Goal: Transaction & Acquisition: Purchase product/service

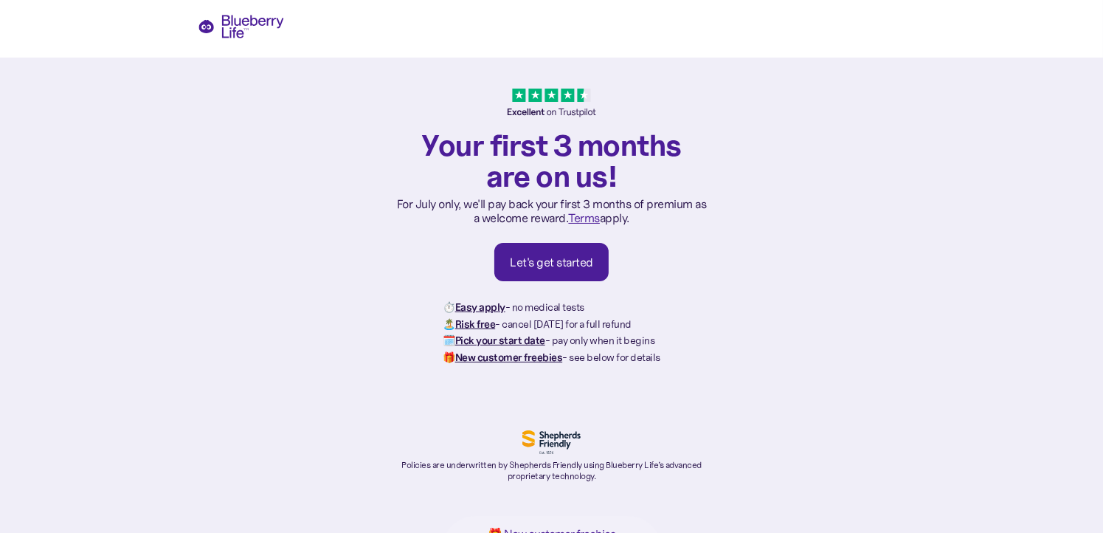
click at [537, 264] on div "Let's get started" at bounding box center [551, 262] width 83 height 15
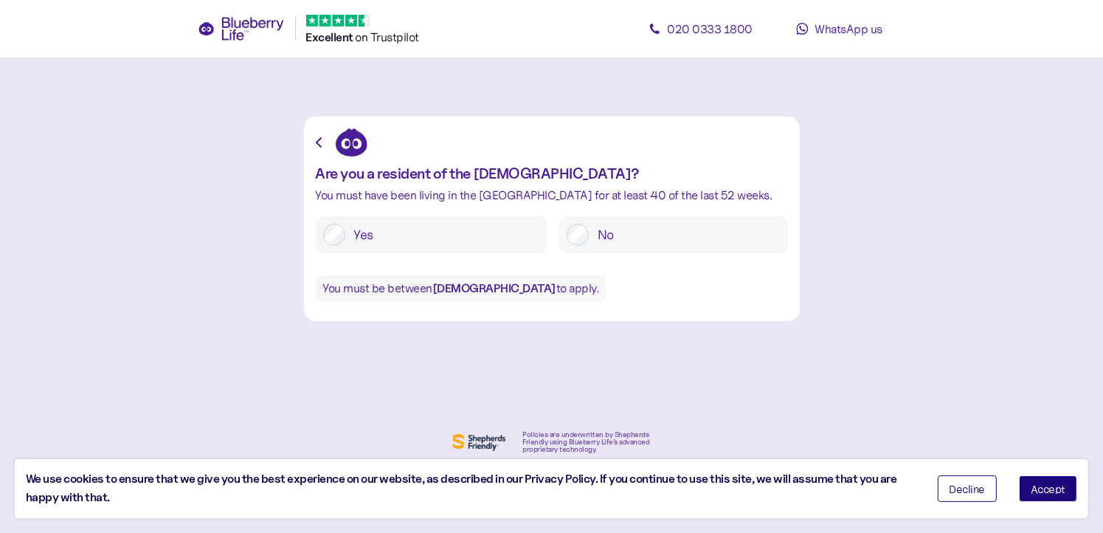
click at [1033, 485] on span "Accept" at bounding box center [1048, 488] width 35 height 10
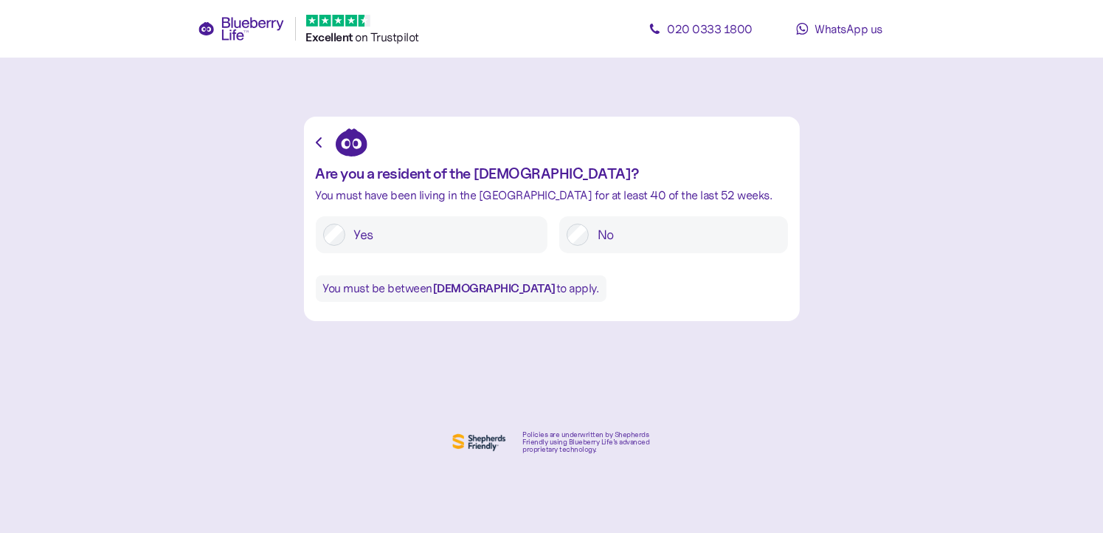
click at [369, 233] on label "Yes" at bounding box center [442, 235] width 195 height 22
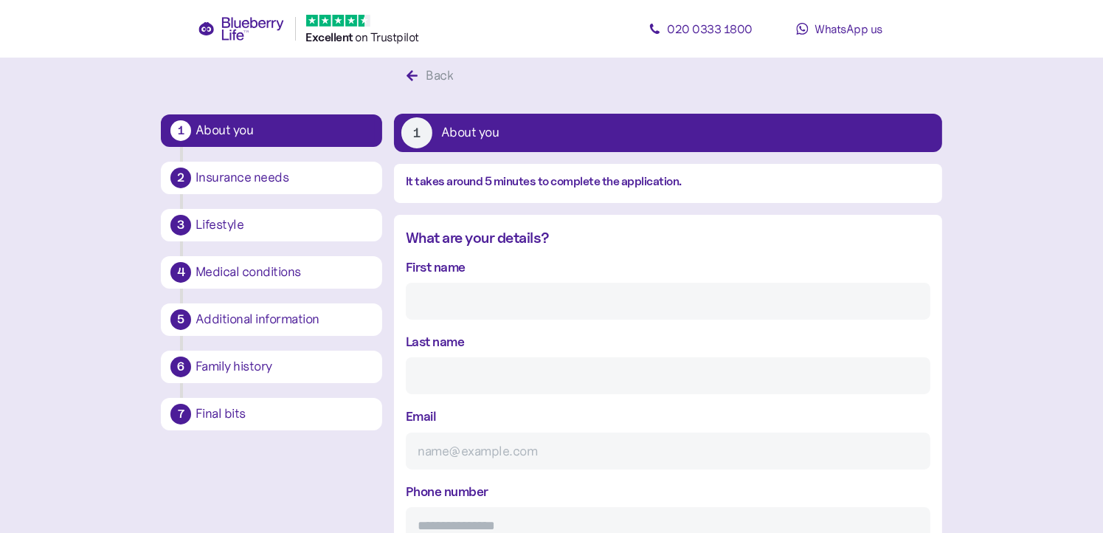
scroll to position [28, 0]
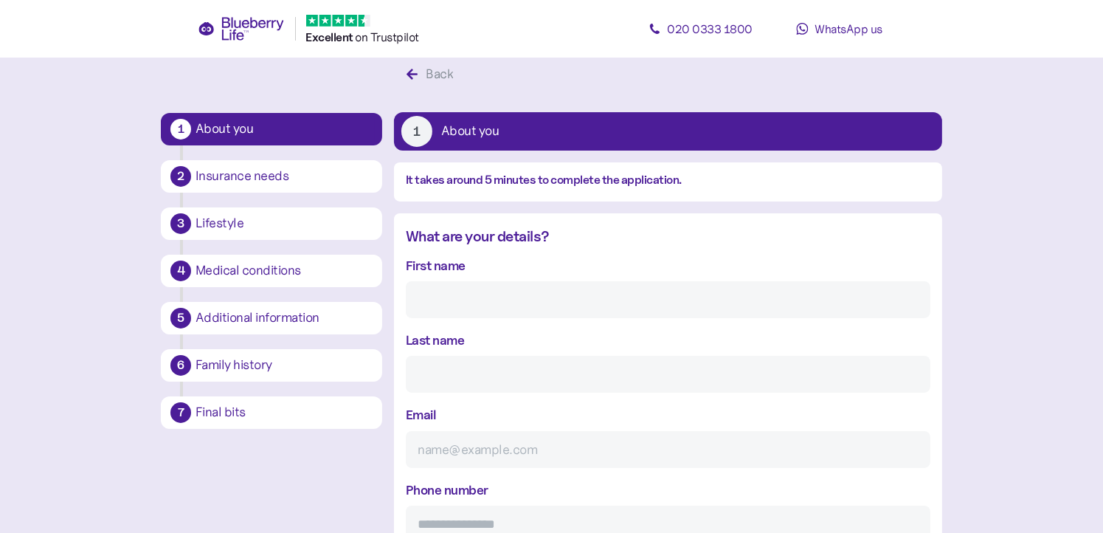
click at [477, 300] on input "First name" at bounding box center [668, 299] width 525 height 37
type input "[PERSON_NAME]"
click at [452, 378] on input "Last name" at bounding box center [668, 374] width 525 height 37
type input "Hemingsley"
type input "**********"
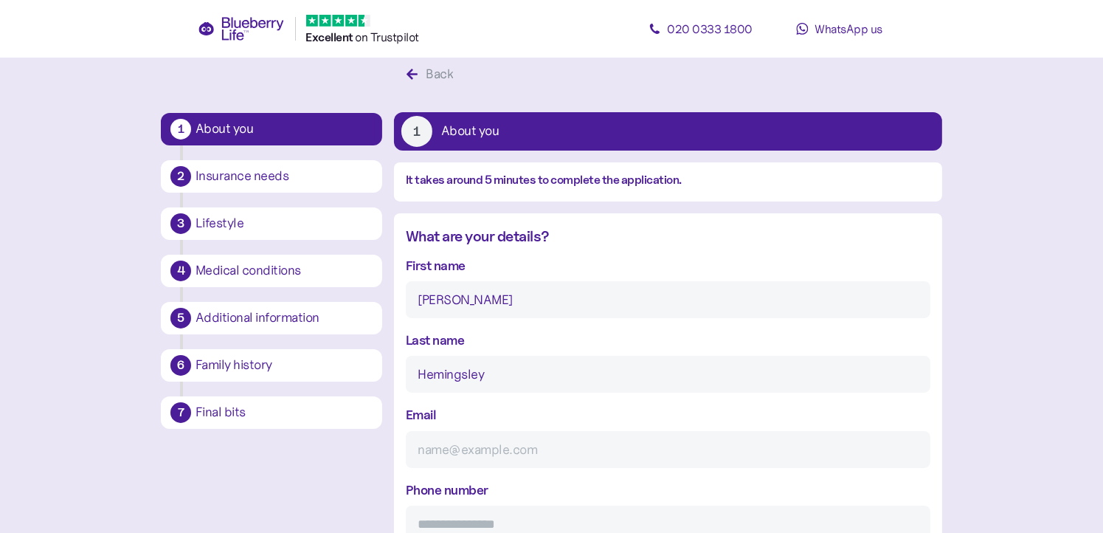
type input "*********"
type input "********"
click at [563, 456] on input "Email" at bounding box center [668, 449] width 525 height 37
type input "[EMAIL_ADDRESS][DOMAIN_NAME]"
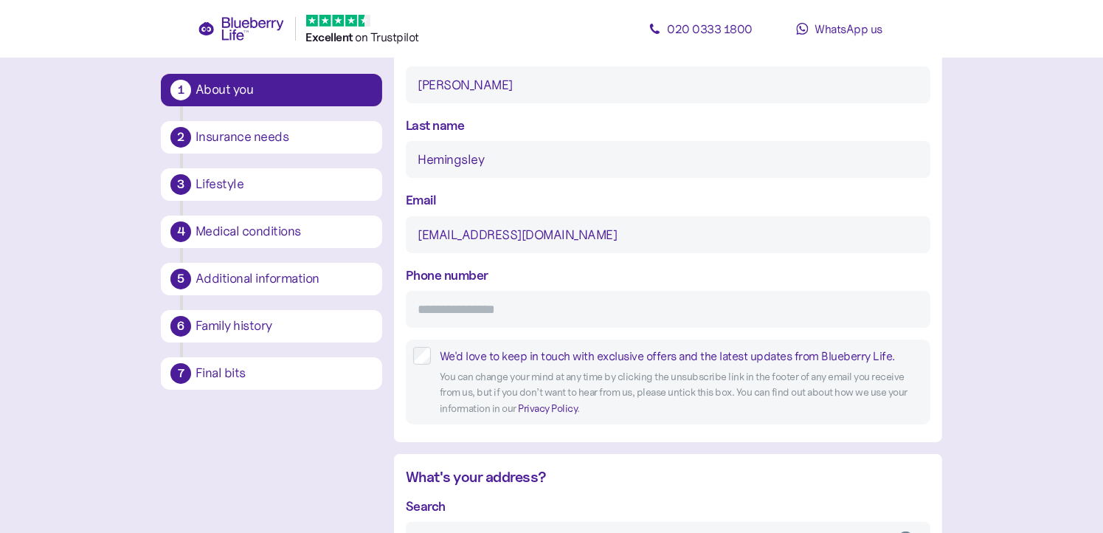
scroll to position [264, 0]
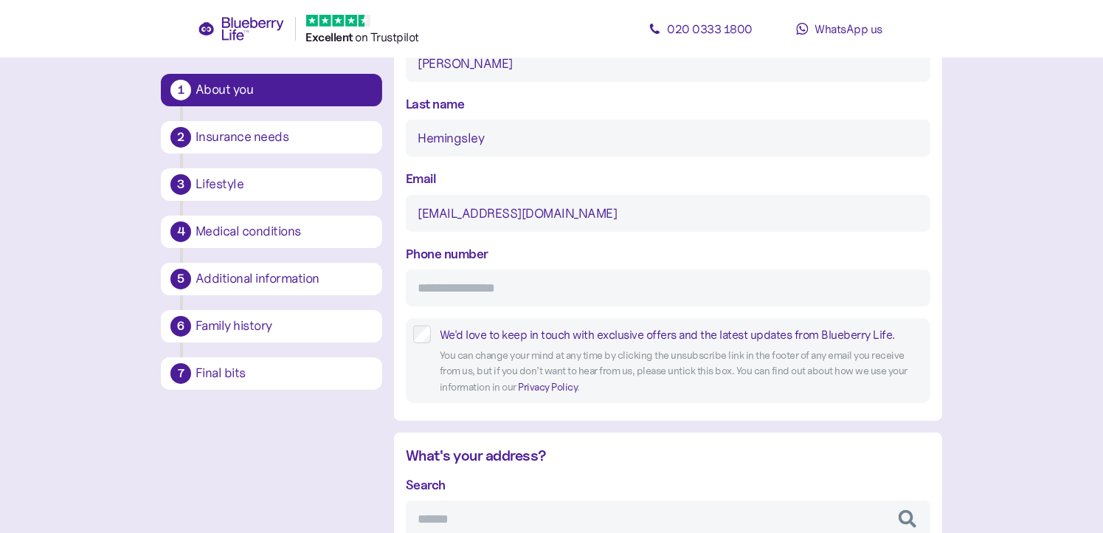
click at [504, 287] on input "Phone number" at bounding box center [668, 287] width 525 height 37
type input "**********"
type input "****"
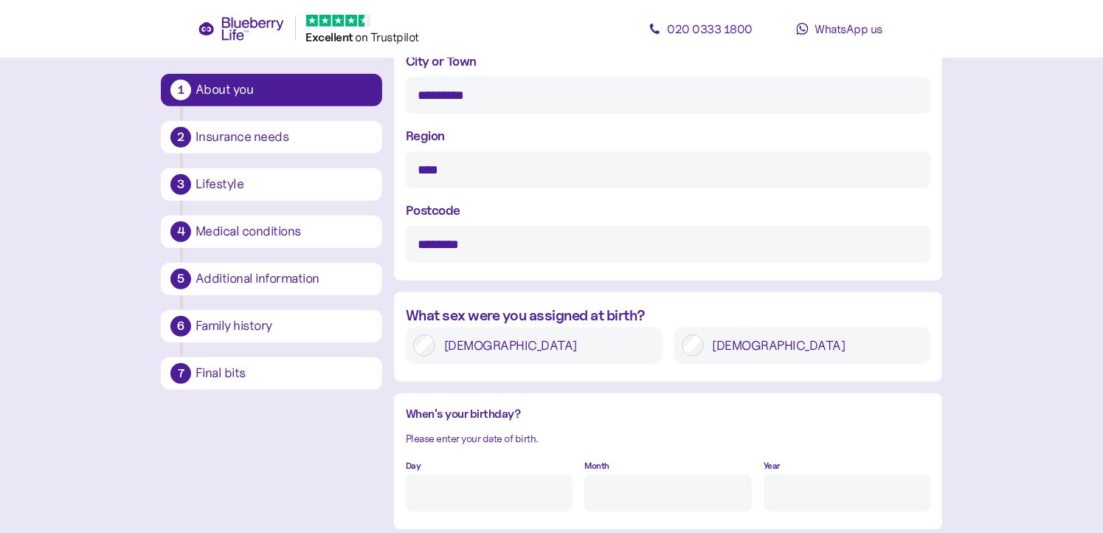
scroll to position [972, 0]
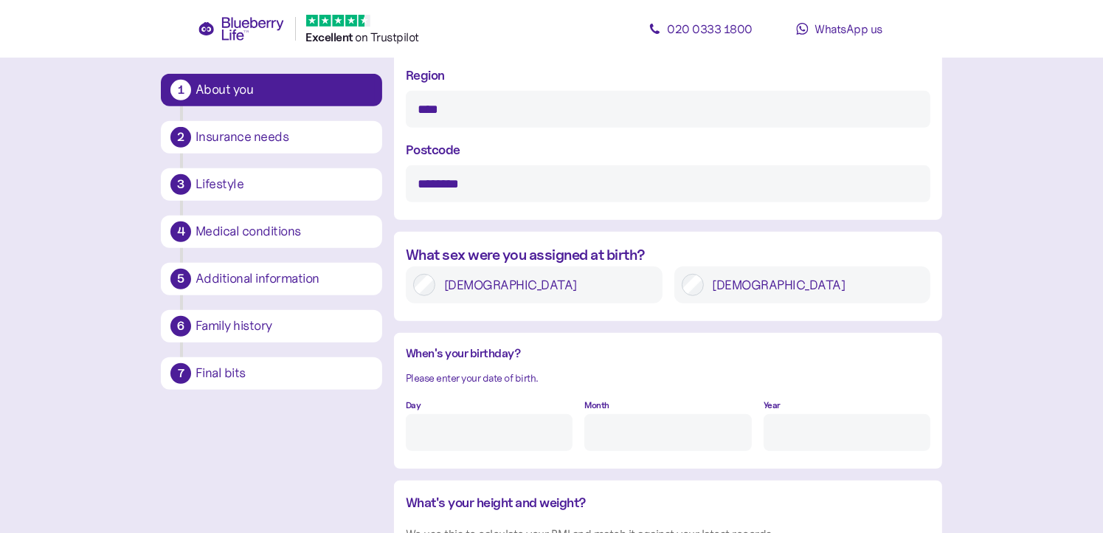
click at [464, 402] on div "Day" at bounding box center [489, 422] width 167 height 57
click at [476, 406] on div "Day" at bounding box center [489, 422] width 167 height 57
click at [458, 443] on input "Day" at bounding box center [489, 432] width 167 height 37
type input "7"
click at [637, 442] on input "Month" at bounding box center [667, 432] width 167 height 37
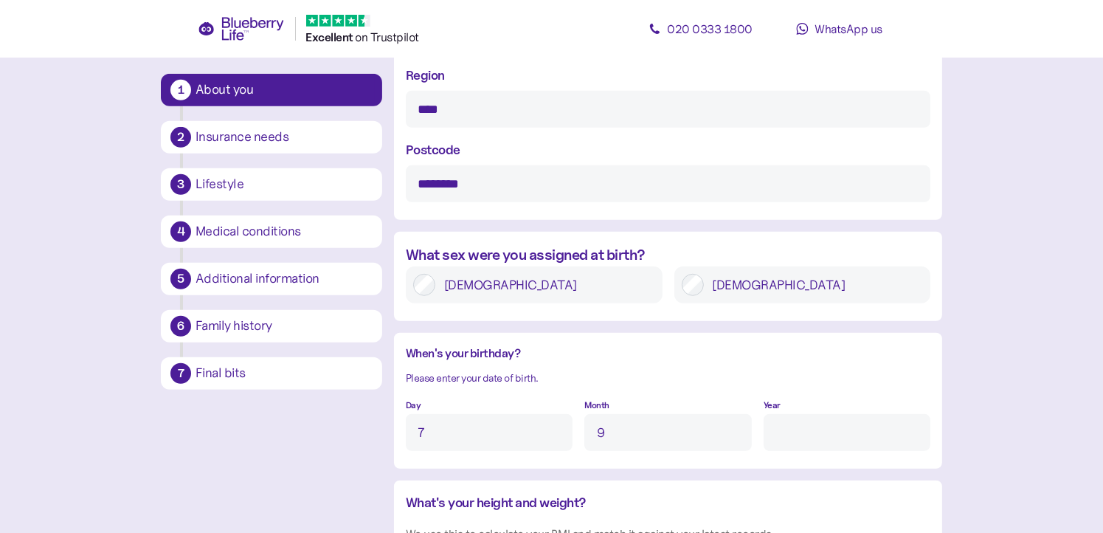
type input "9"
click at [772, 432] on input "Year" at bounding box center [847, 432] width 167 height 37
type input "****"
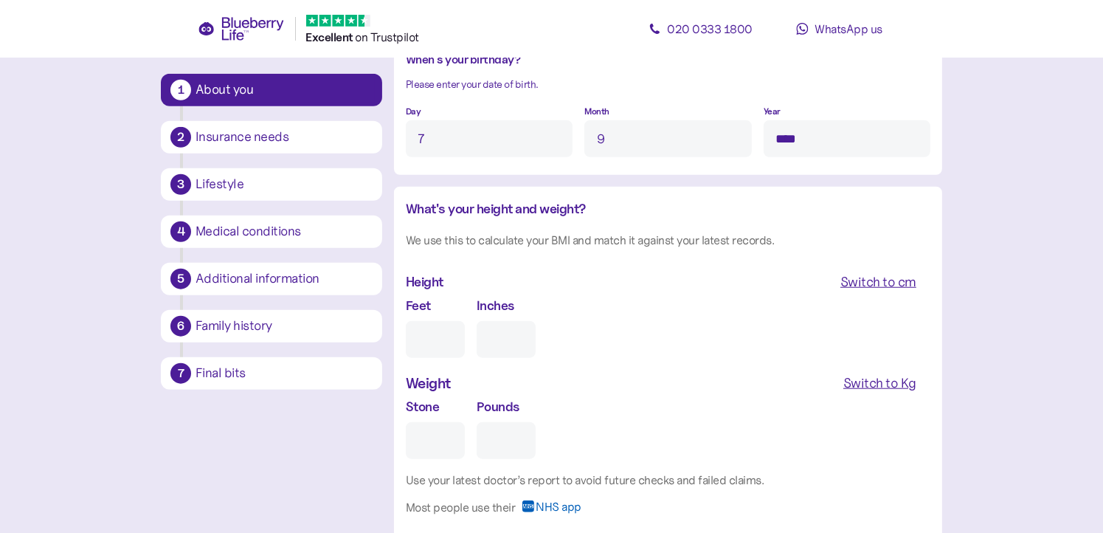
scroll to position [1267, 0]
click at [454, 294] on div "Feet" at bounding box center [435, 325] width 59 height 63
click at [442, 330] on input "Feet" at bounding box center [435, 337] width 59 height 37
type input "5"
type input "0"
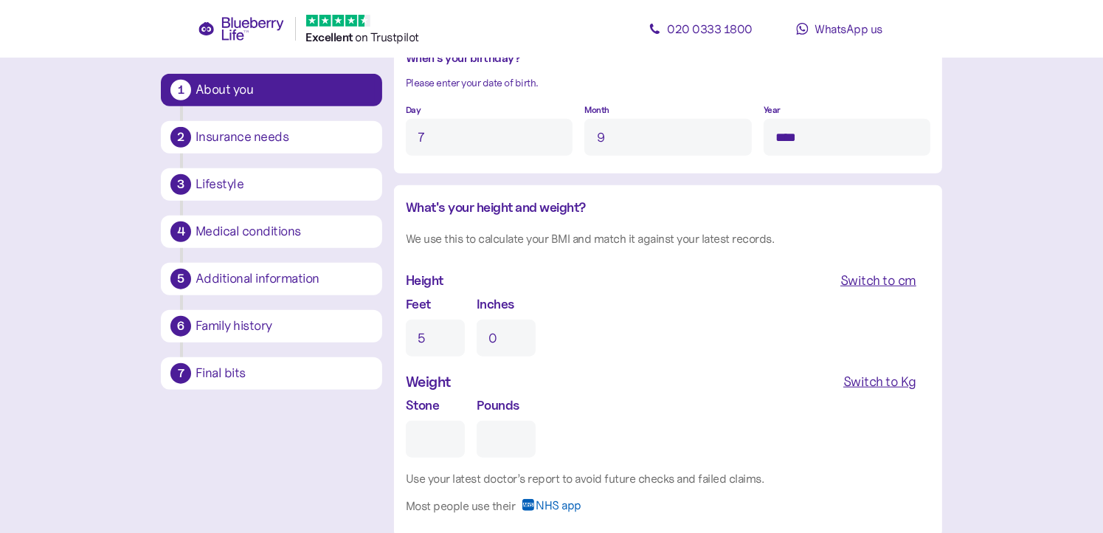
type input "5"
click at [508, 349] on input "0" at bounding box center [506, 337] width 59 height 37
type input "5"
click at [413, 443] on input "Stone" at bounding box center [435, 439] width 59 height 37
type input "1"
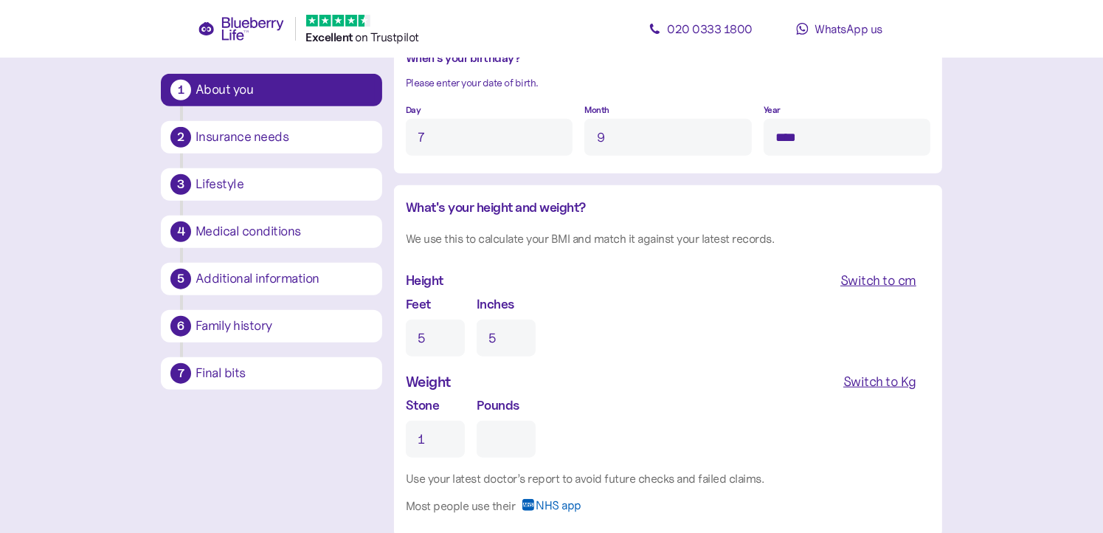
type input "0"
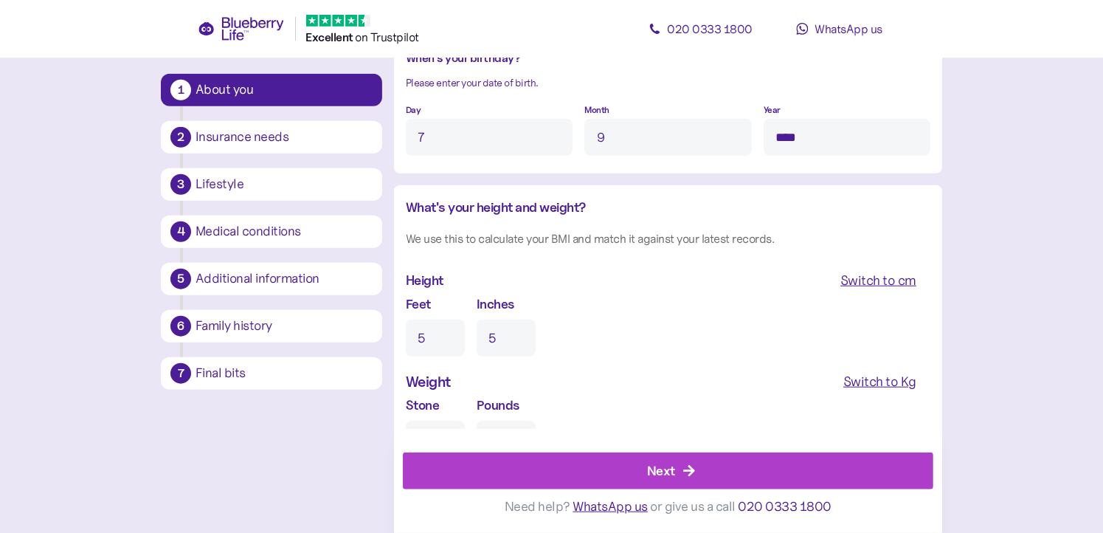
click at [431, 435] on div "Next Need help? WhatsApp us or give us a call [PHONE_NUMBER]" at bounding box center [668, 481] width 548 height 104
click at [865, 383] on div "Switch to Kg" at bounding box center [879, 381] width 73 height 21
type input "64"
click at [445, 404] on div "Kg **" at bounding box center [468, 426] width 125 height 63
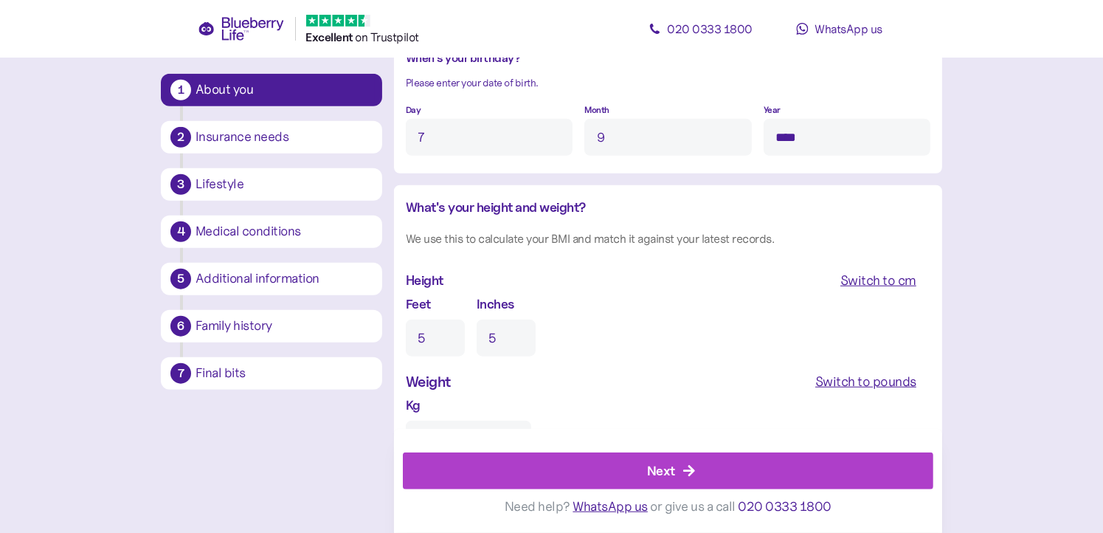
click at [450, 436] on div "Next Need help? WhatsApp us or give us a call [PHONE_NUMBER]" at bounding box center [668, 481] width 548 height 104
click at [440, 408] on div "Kg **" at bounding box center [468, 426] width 125 height 63
click at [436, 409] on div "Kg **" at bounding box center [468, 426] width 125 height 63
click at [406, 407] on label "Kg" at bounding box center [413, 405] width 15 height 20
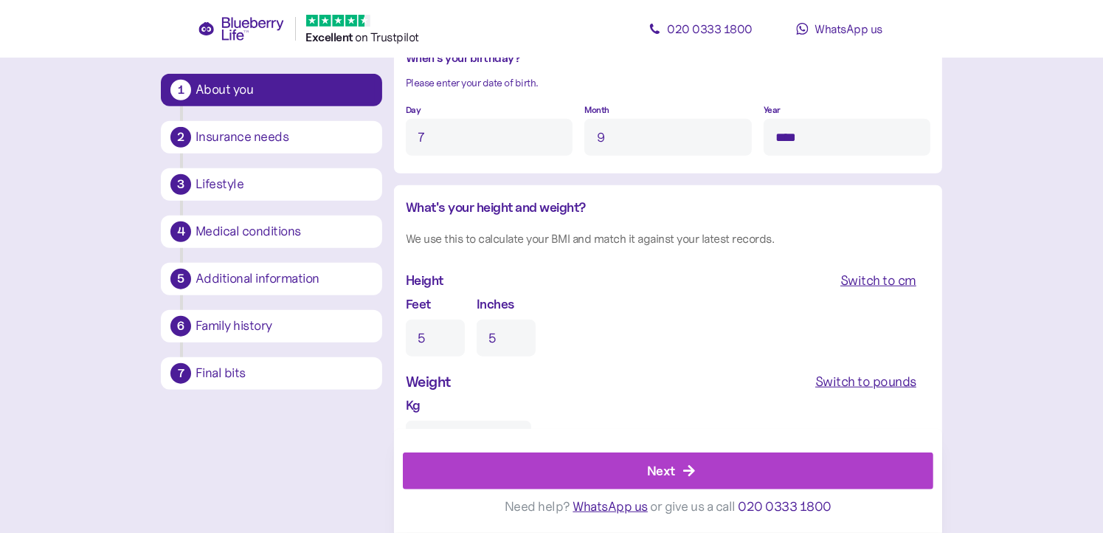
click at [406, 421] on input "**" at bounding box center [468, 439] width 125 height 37
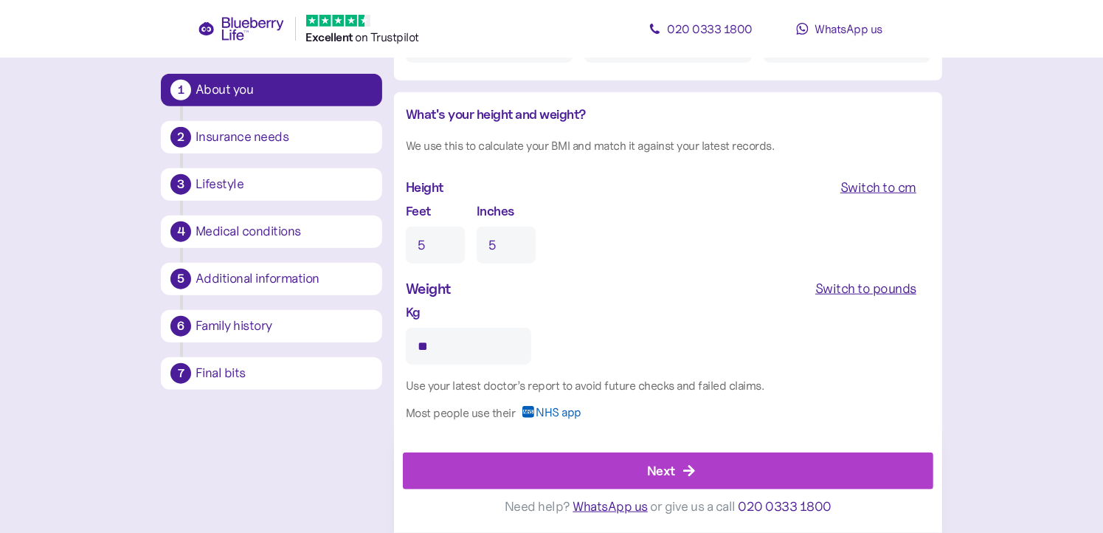
scroll to position [1375, 0]
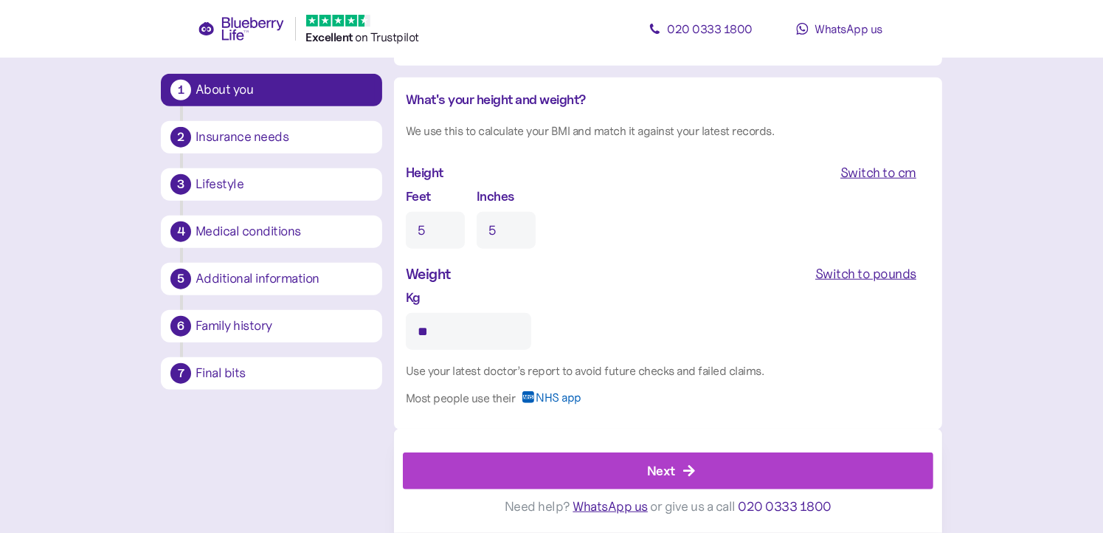
click at [437, 329] on input "**" at bounding box center [468, 331] width 125 height 37
type input "**"
click at [606, 469] on div "Next" at bounding box center [671, 470] width 497 height 35
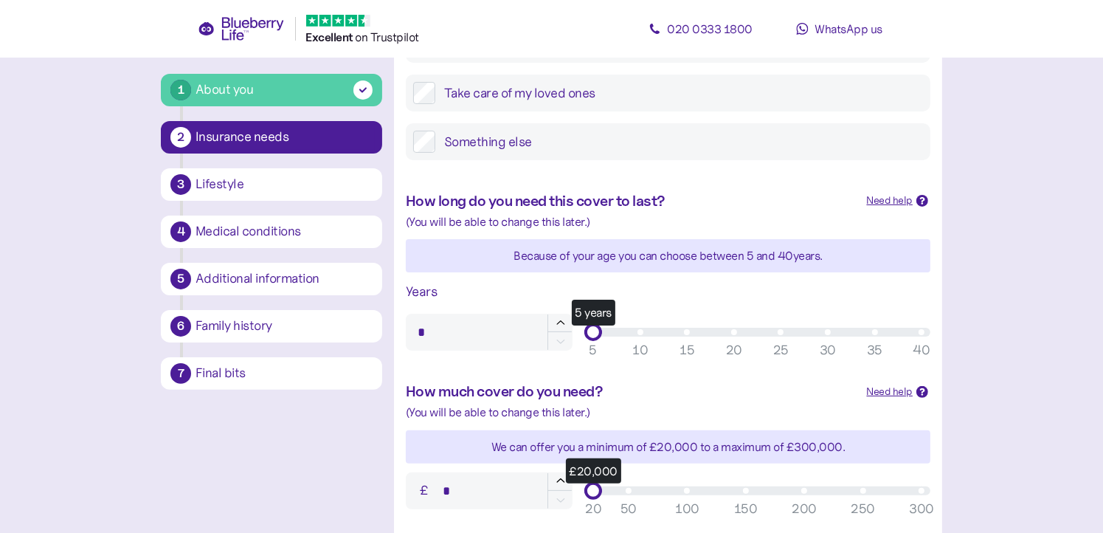
scroll to position [325, 0]
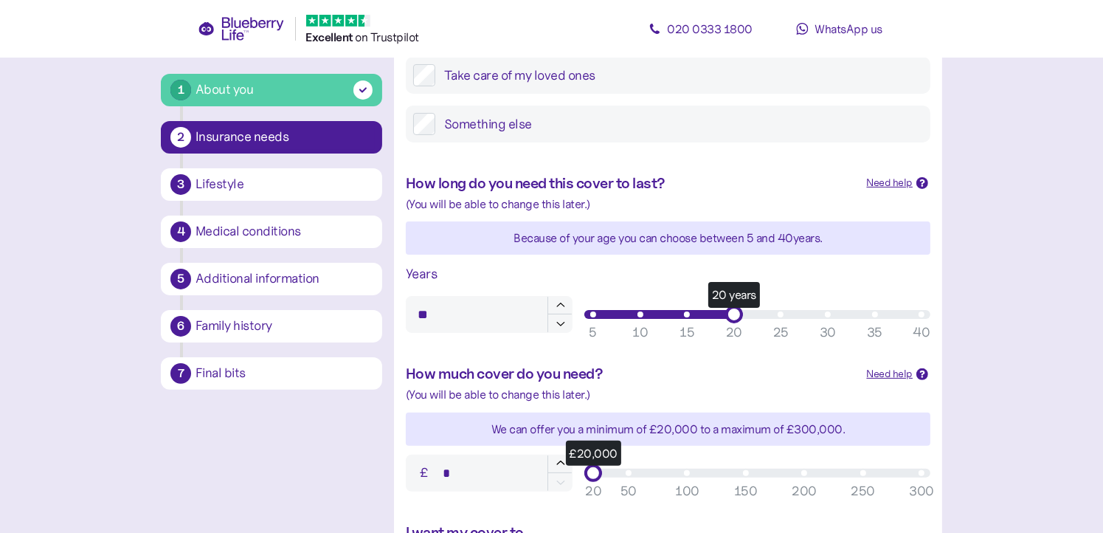
type input "**"
click at [732, 323] on div "20" at bounding box center [734, 332] width 16 height 20
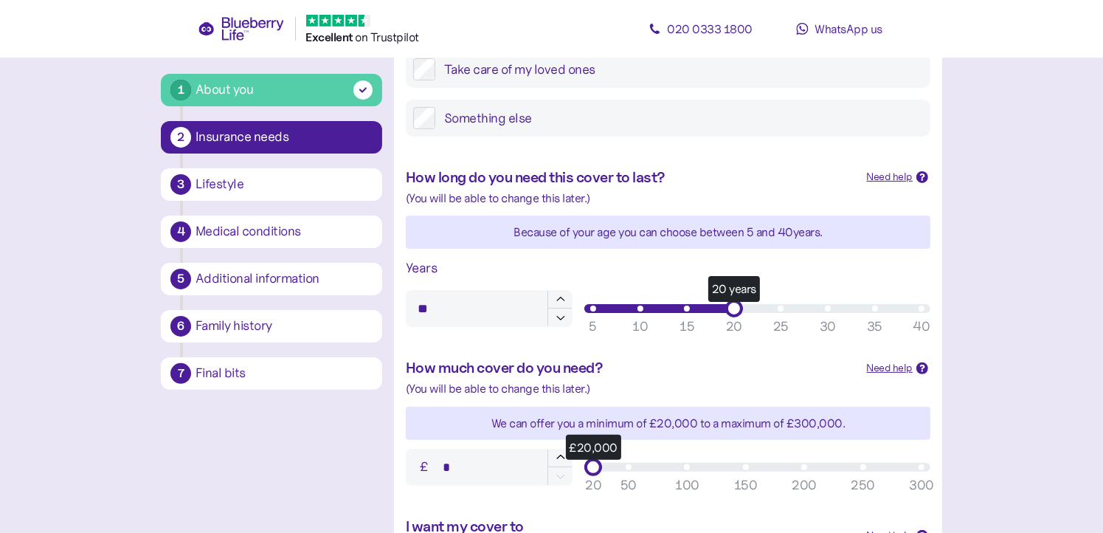
click at [1008, 404] on main "1 About you 2 Insurance needs 3 Lifestyle 4 Medical conditions 5 Additional inf…" at bounding box center [551, 285] width 1103 height 1231
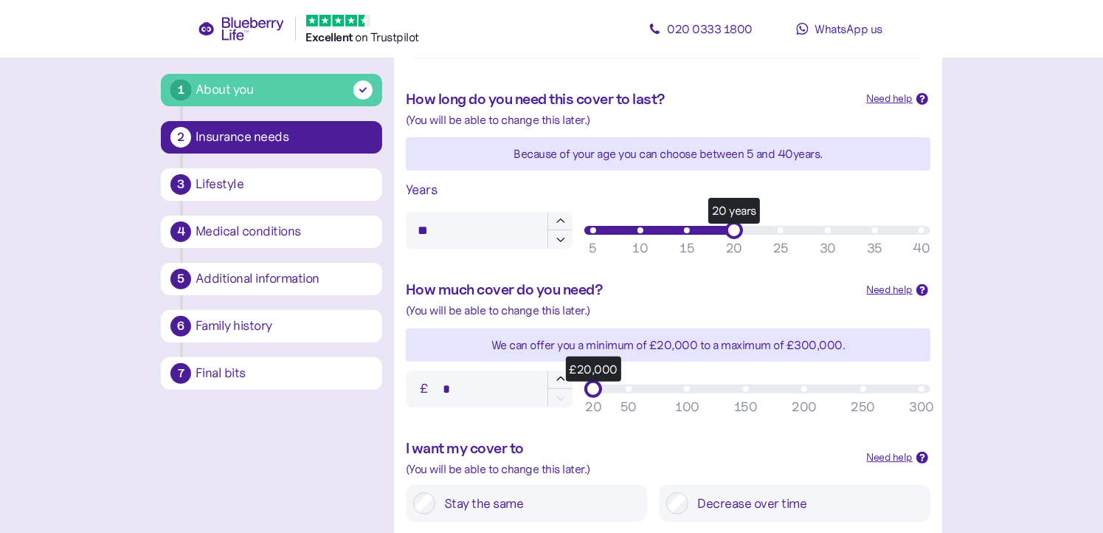
scroll to position [531, 0]
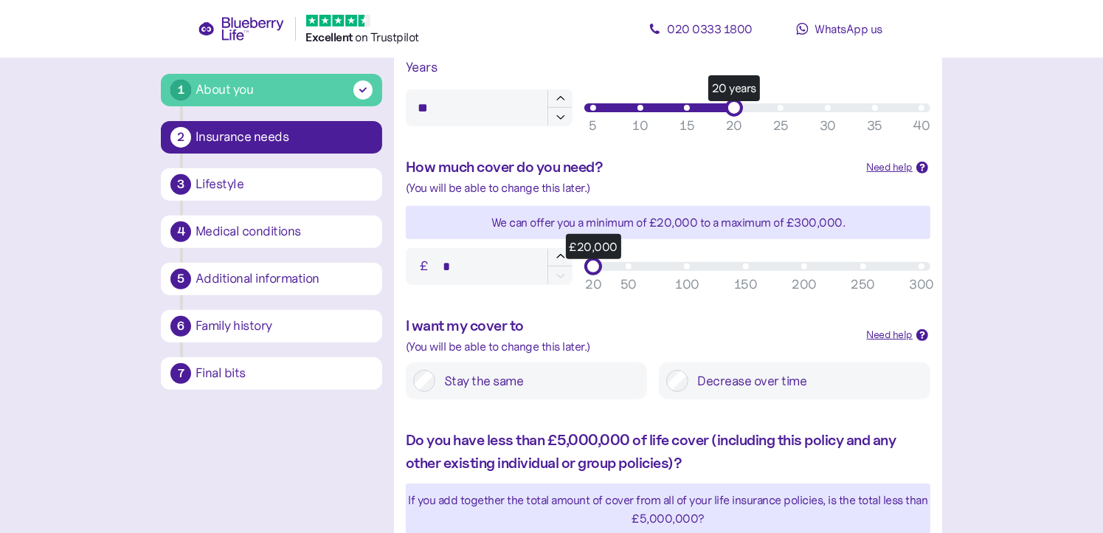
click at [462, 269] on input "*" at bounding box center [489, 266] width 167 height 37
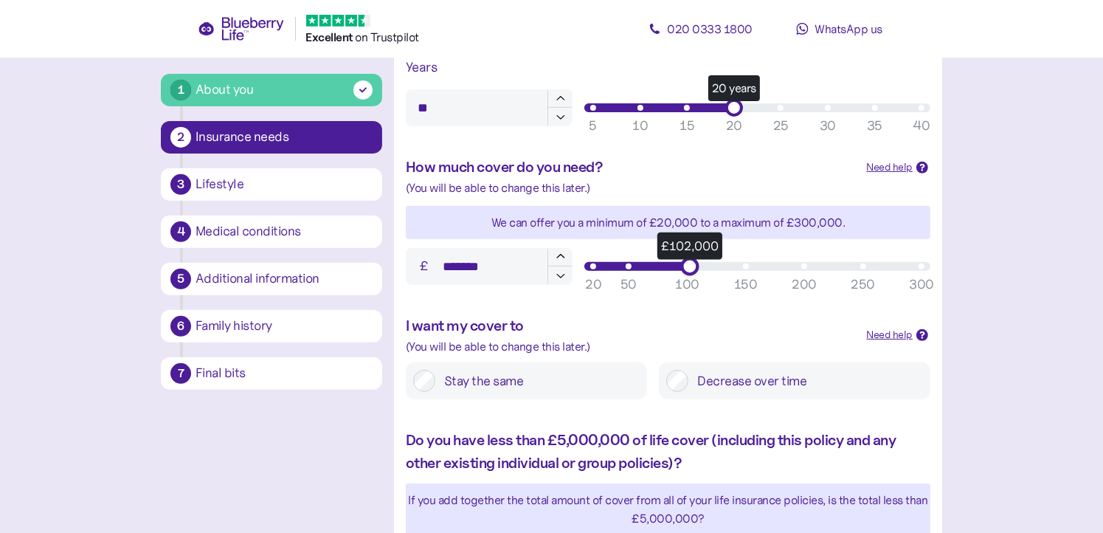
click at [686, 272] on div "£102,000" at bounding box center [757, 266] width 346 height 18
click at [980, 381] on main "1 About you 2 Insurance needs 3 Lifestyle 4 Medical conditions 5 Additional inf…" at bounding box center [551, 84] width 1103 height 1231
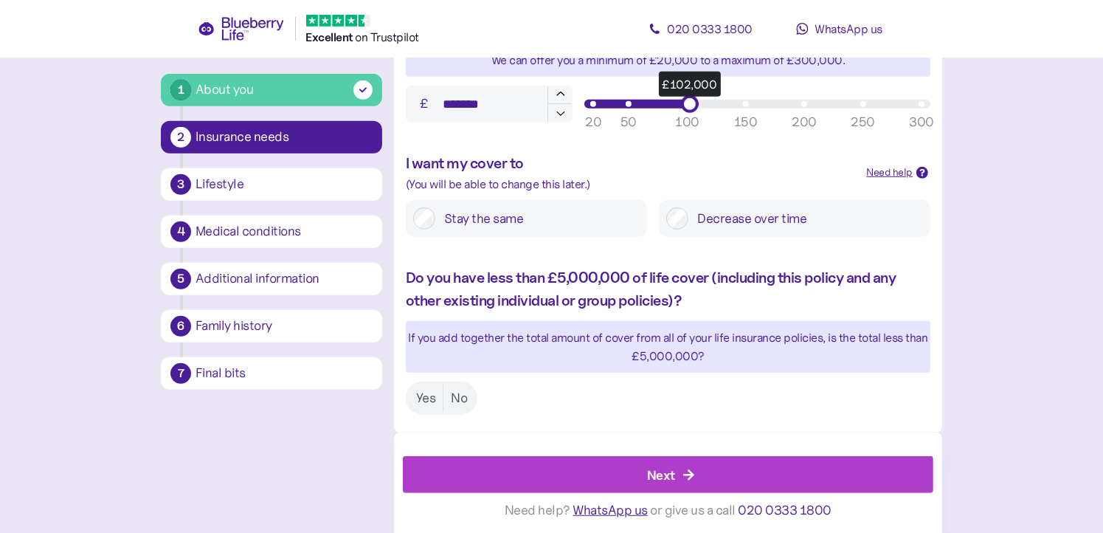
scroll to position [697, 0]
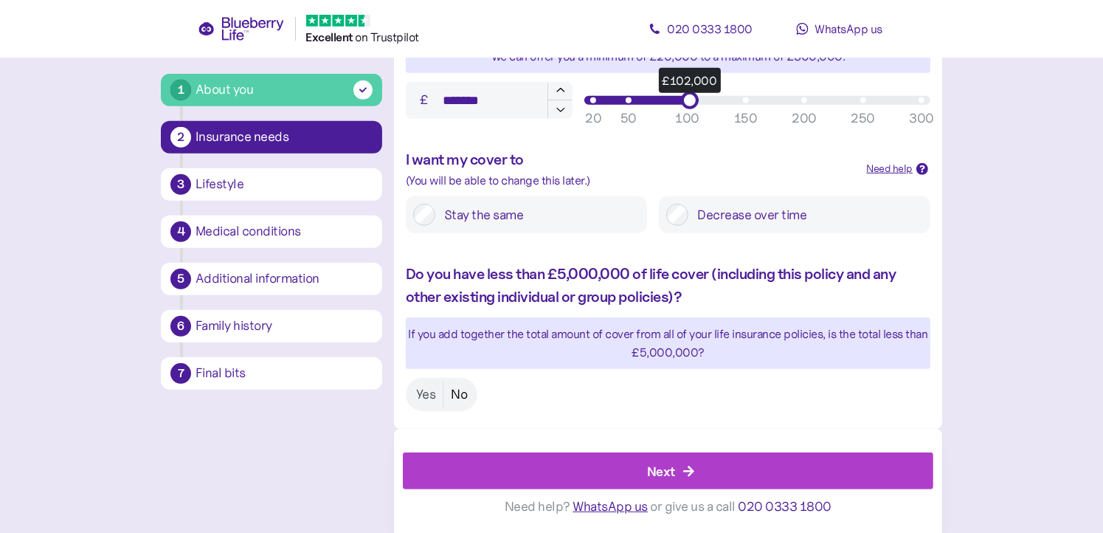
click at [451, 398] on label "No" at bounding box center [458, 394] width 31 height 27
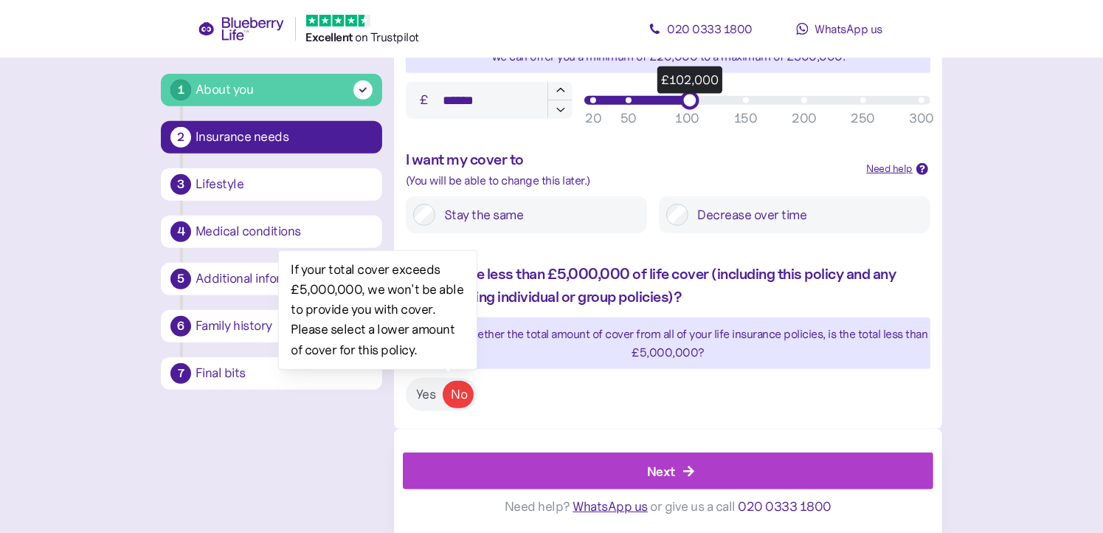
click at [665, 101] on div "£102,000" at bounding box center [757, 100] width 328 height 9
click at [599, 470] on div "Next" at bounding box center [671, 470] width 497 height 35
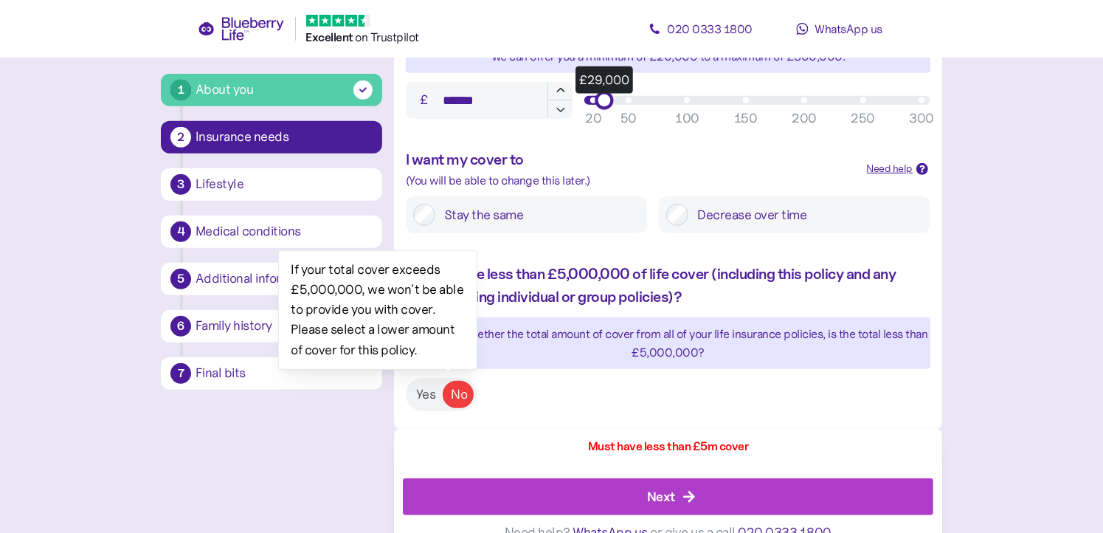
click at [596, 104] on div "£29,000" at bounding box center [757, 100] width 328 height 9
click at [617, 484] on div "Next" at bounding box center [671, 496] width 497 height 35
click at [720, 392] on div "Do you have less than £5,000,000 of life cover (including this policy and any o…" at bounding box center [668, 337] width 548 height 178
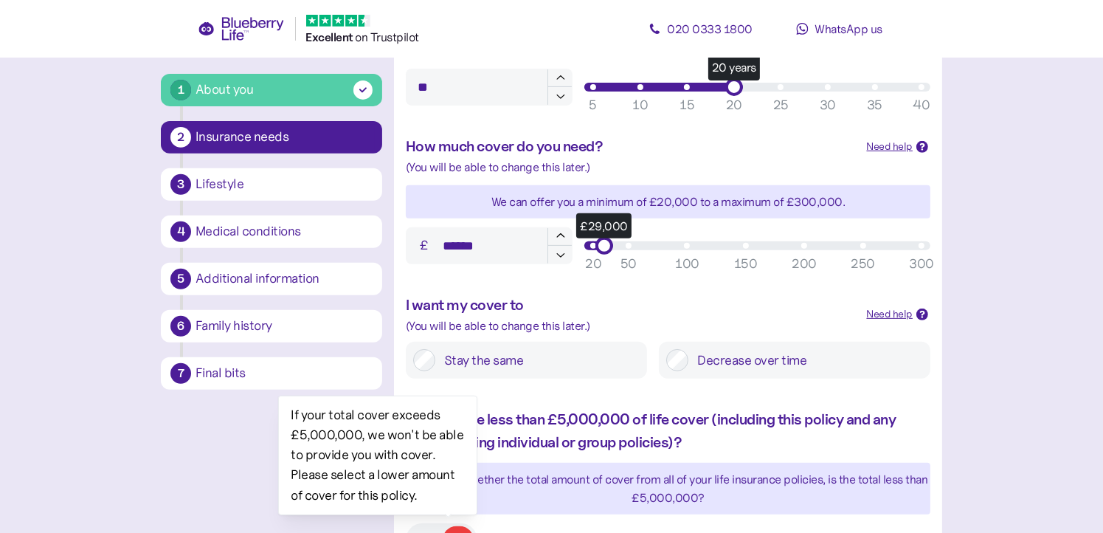
scroll to position [550, 0]
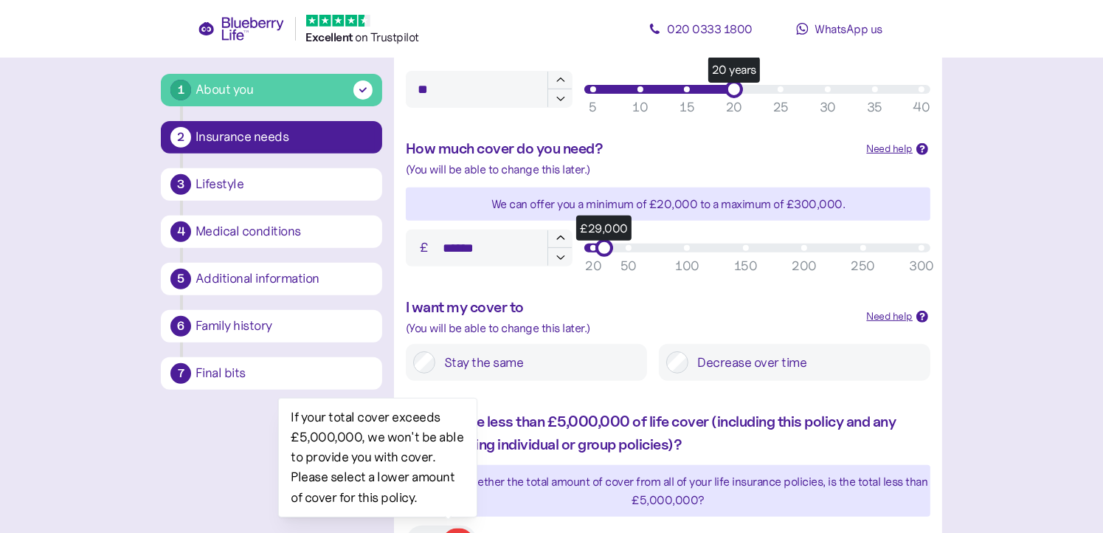
type input "******"
click at [593, 246] on div "£21,000" at bounding box center [757, 247] width 328 height 9
click at [586, 246] on div "£21,000" at bounding box center [594, 247] width 18 height 18
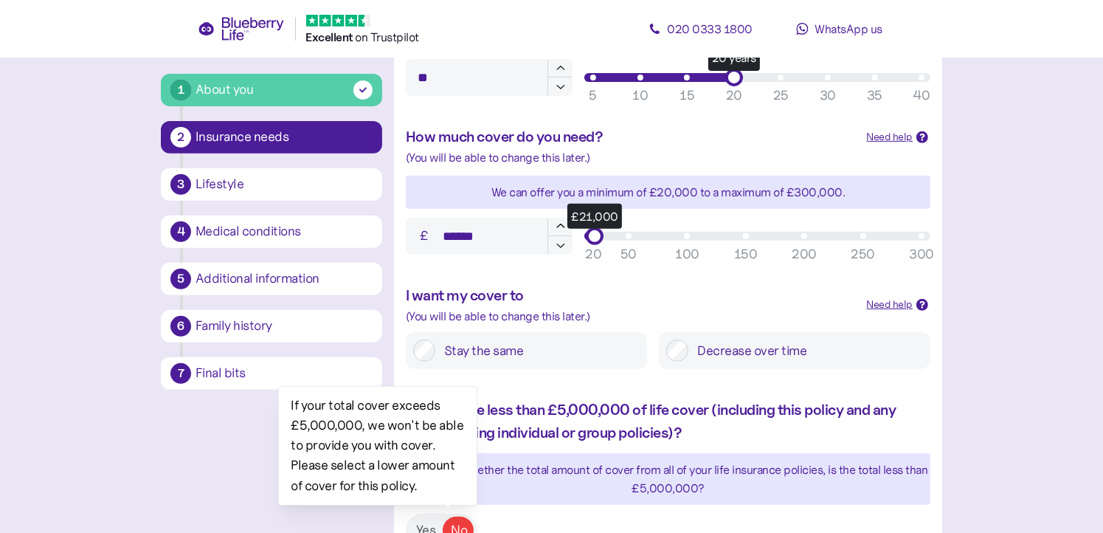
click at [979, 367] on main "1 About you 2 Insurance needs 3 Lifestyle 4 Medical conditions 5 Additional inf…" at bounding box center [551, 67] width 1103 height 1256
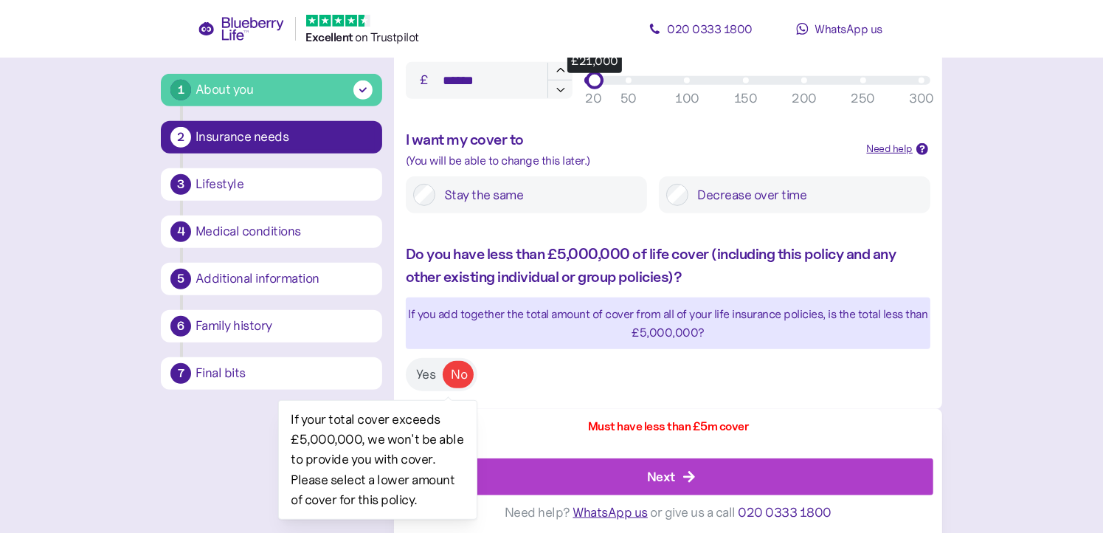
scroll to position [723, 0]
